Goal: Task Accomplishment & Management: Manage account settings

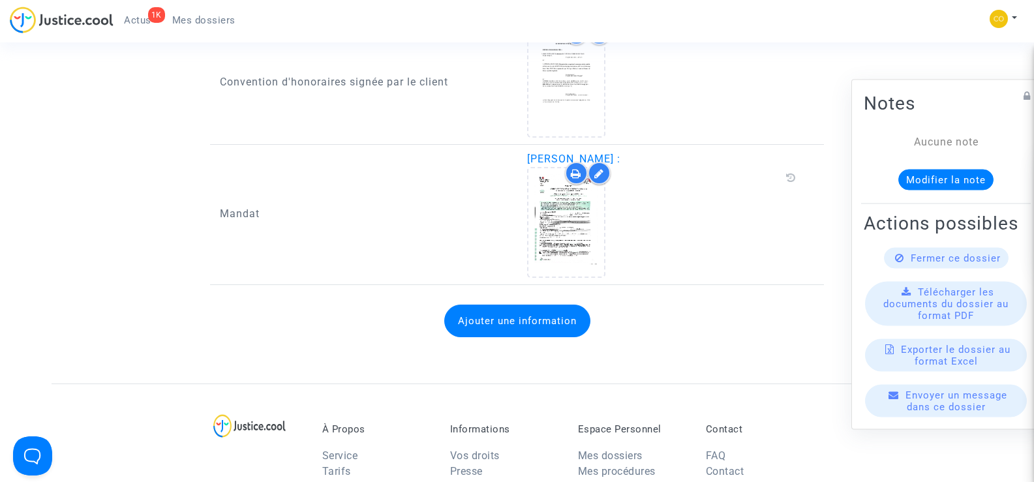
scroll to position [1565, 0]
click at [211, 23] on span "Mes dossiers" at bounding box center [203, 20] width 63 height 12
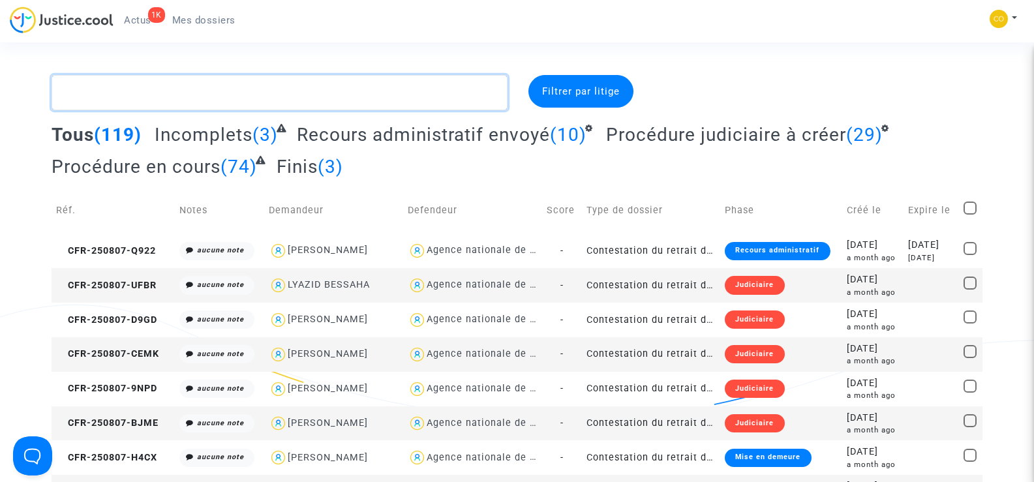
click at [121, 89] on textarea at bounding box center [279, 92] width 455 height 35
paste textarea "OULOUS EL-HADJ"
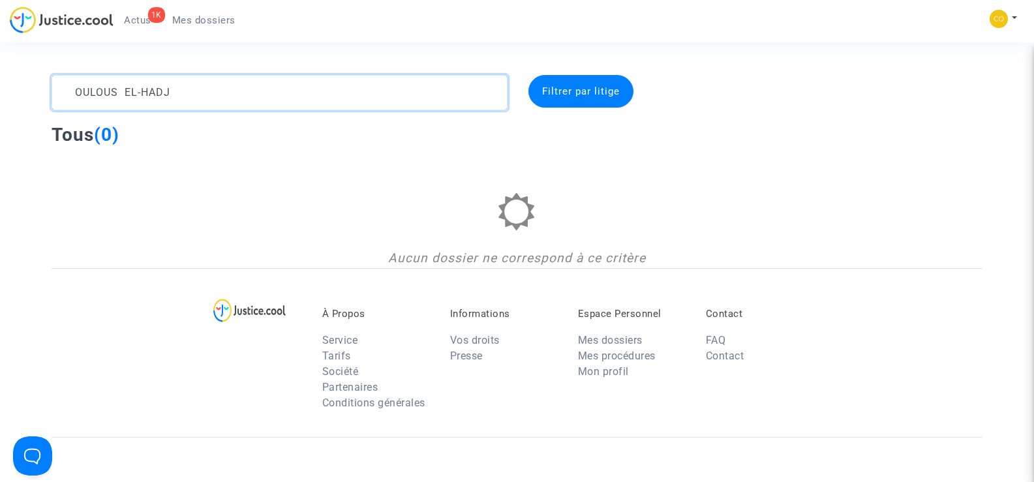
drag, startPoint x: 203, startPoint y: 93, endPoint x: 124, endPoint y: 92, distance: 79.6
click at [124, 92] on textarea at bounding box center [279, 92] width 455 height 35
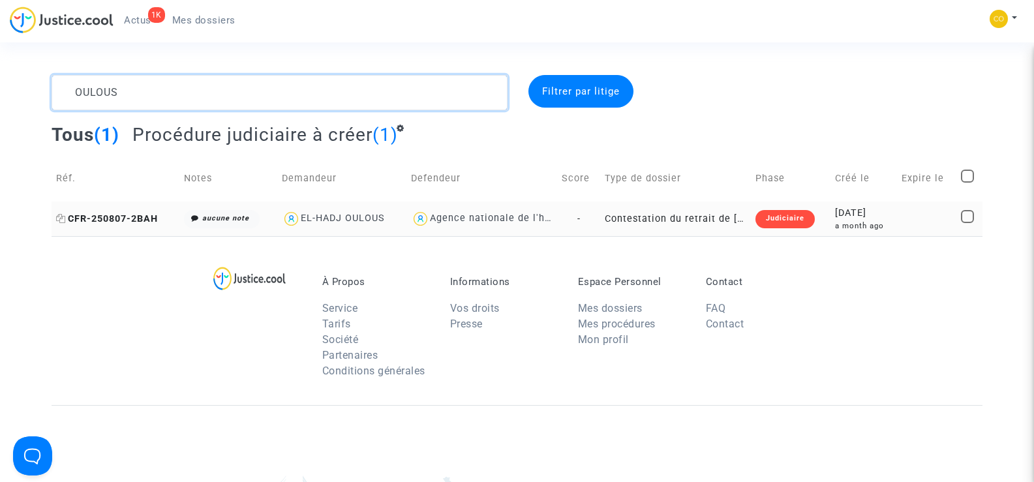
type textarea "OULOUS"
click at [123, 219] on span "CFR-250807-2BAH" at bounding box center [107, 218] width 102 height 11
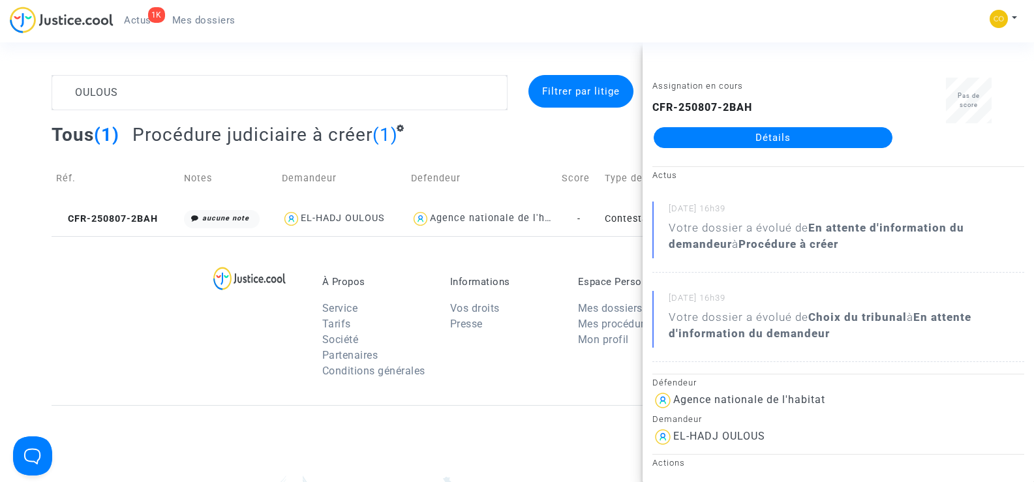
click at [782, 142] on link "Détails" at bounding box center [772, 137] width 239 height 21
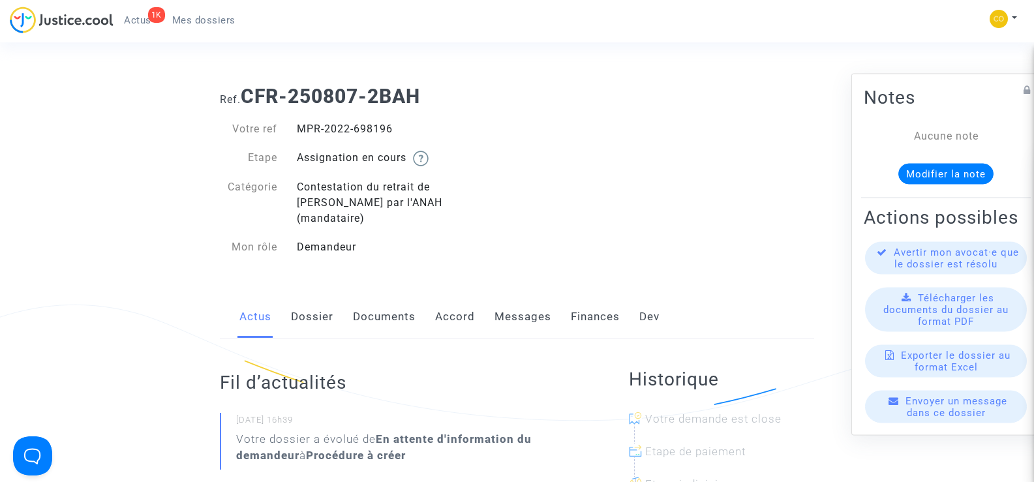
click at [376, 300] on link "Documents" at bounding box center [384, 316] width 63 height 43
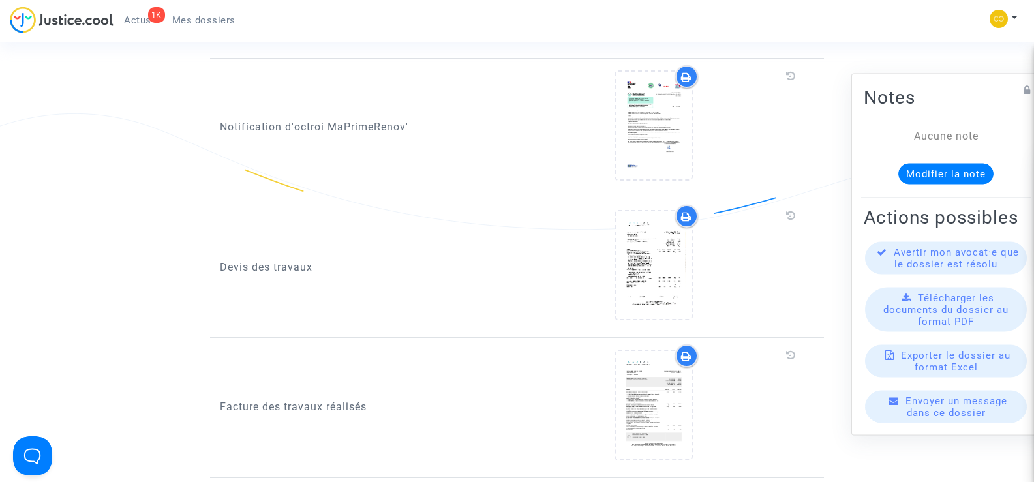
scroll to position [783, 0]
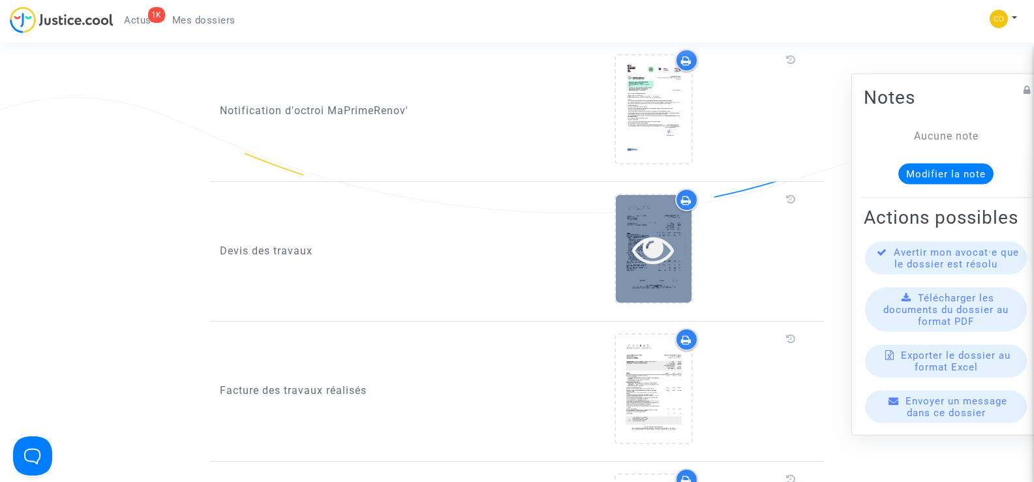
click at [668, 242] on icon at bounding box center [653, 249] width 42 height 42
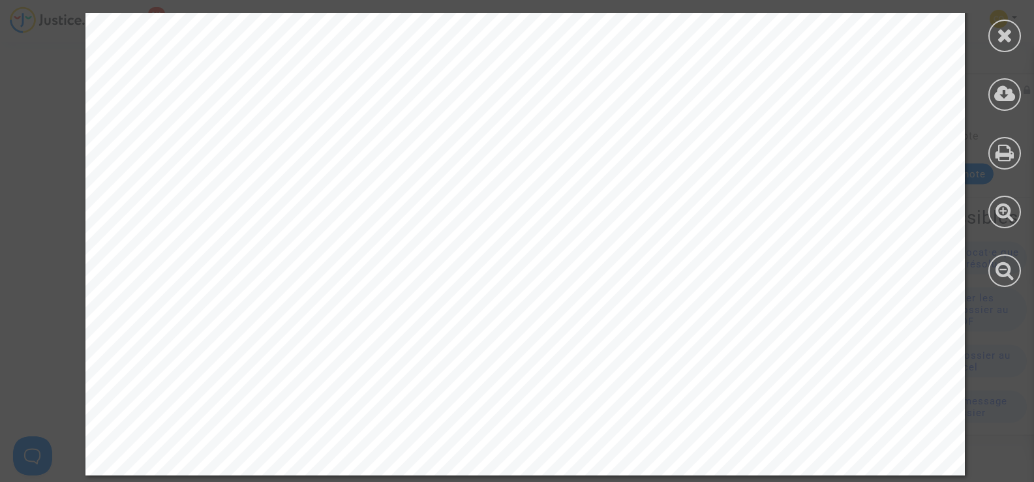
scroll to position [1109, 0]
click at [1002, 37] on icon at bounding box center [1005, 35] width 16 height 20
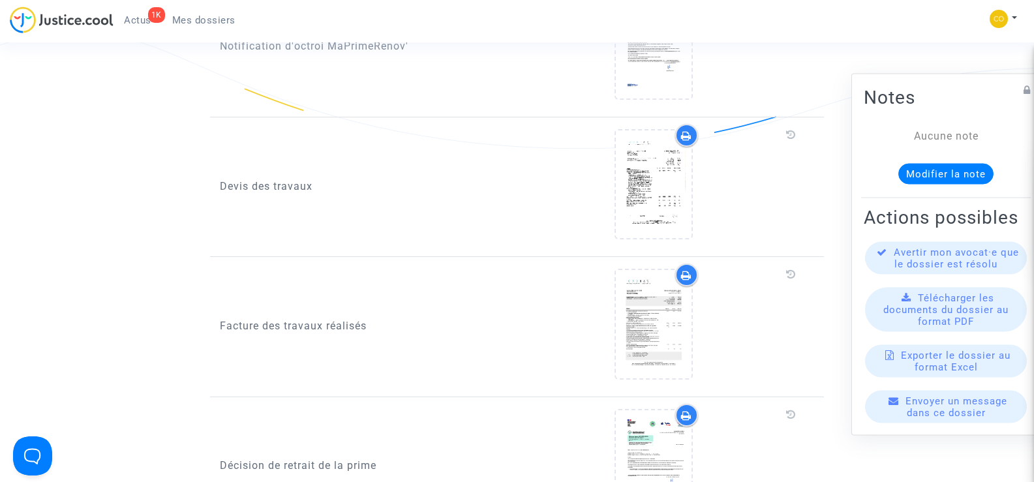
scroll to position [978, 0]
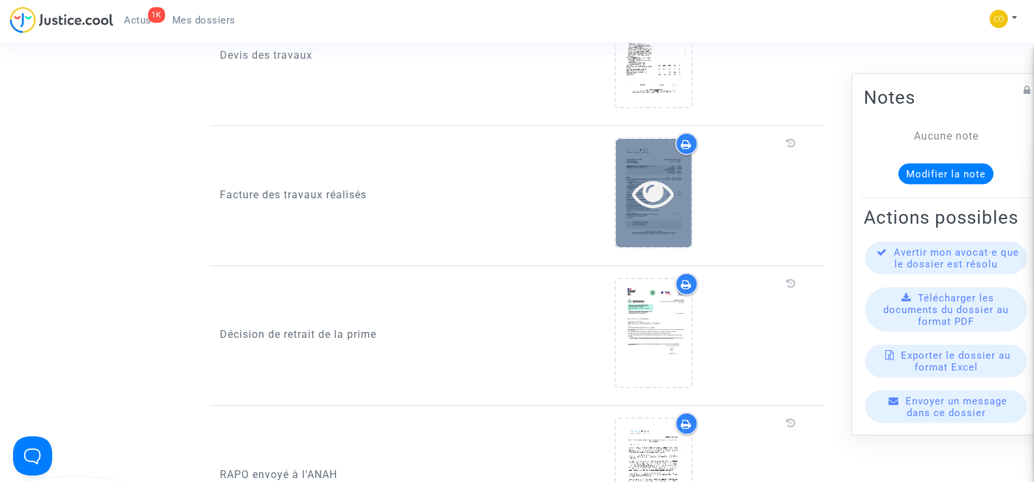
click at [625, 180] on div at bounding box center [654, 193] width 76 height 42
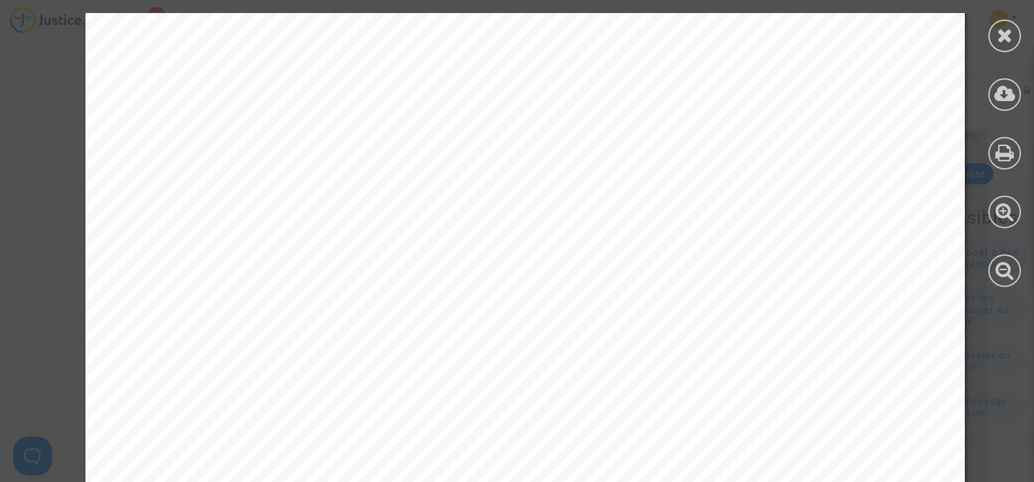
scroll to position [0, 0]
click at [991, 34] on div at bounding box center [1004, 36] width 33 height 33
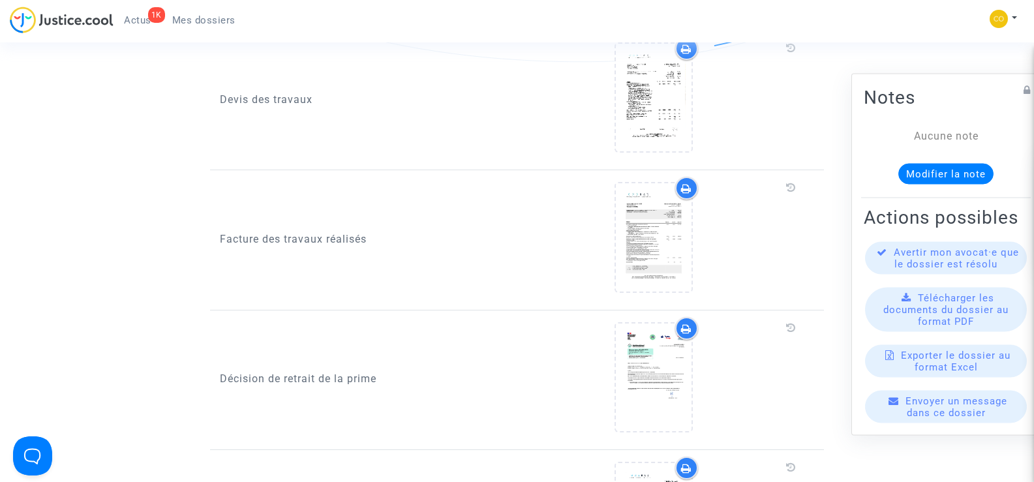
scroll to position [913, 0]
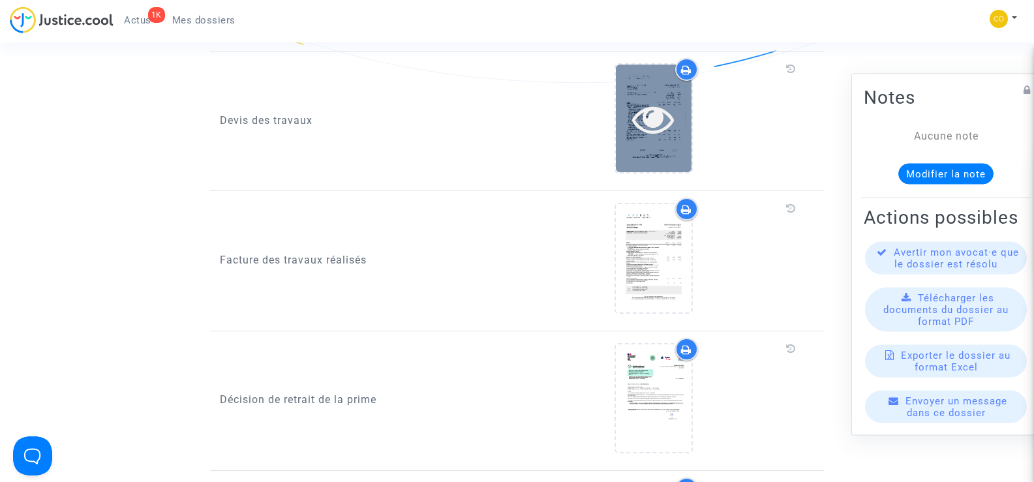
click at [648, 112] on icon at bounding box center [653, 119] width 42 height 42
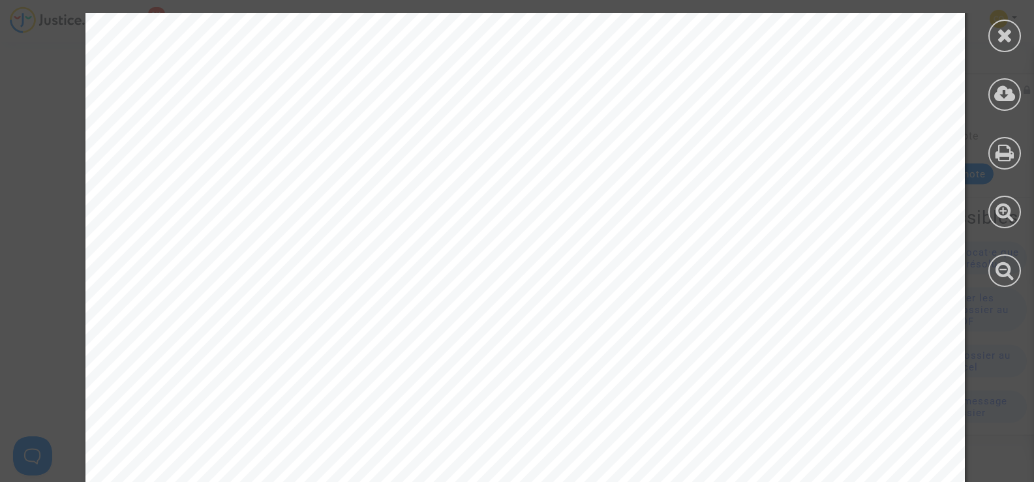
scroll to position [9418, 0]
click at [1002, 33] on icon at bounding box center [1005, 35] width 16 height 20
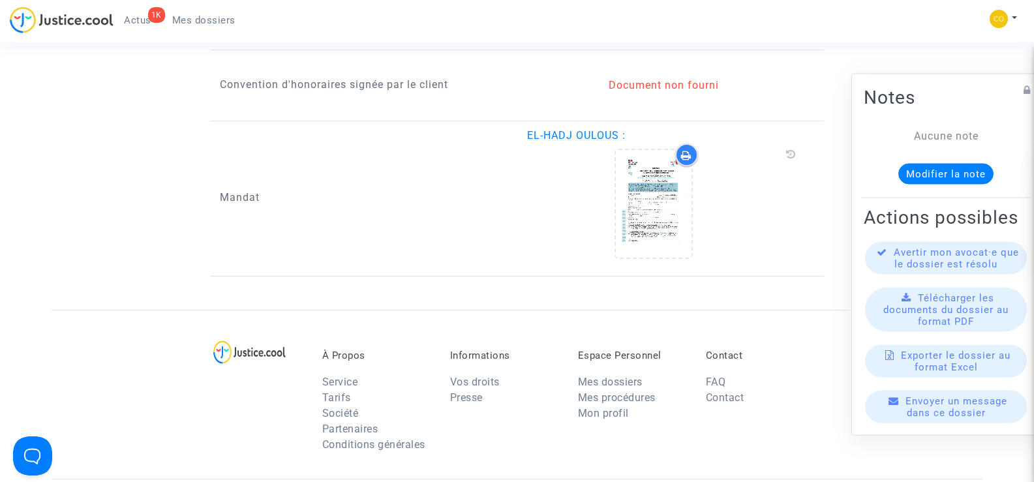
scroll to position [1761, 0]
